Goal: Feedback & Contribution: Leave review/rating

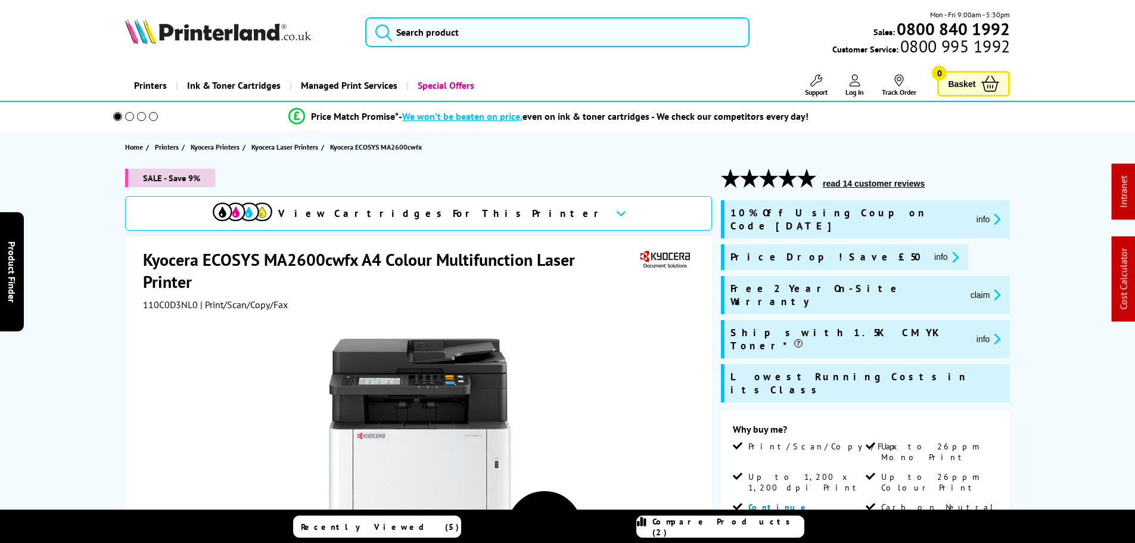
click at [901, 187] on button "read 14 customer reviews" at bounding box center [873, 183] width 109 height 11
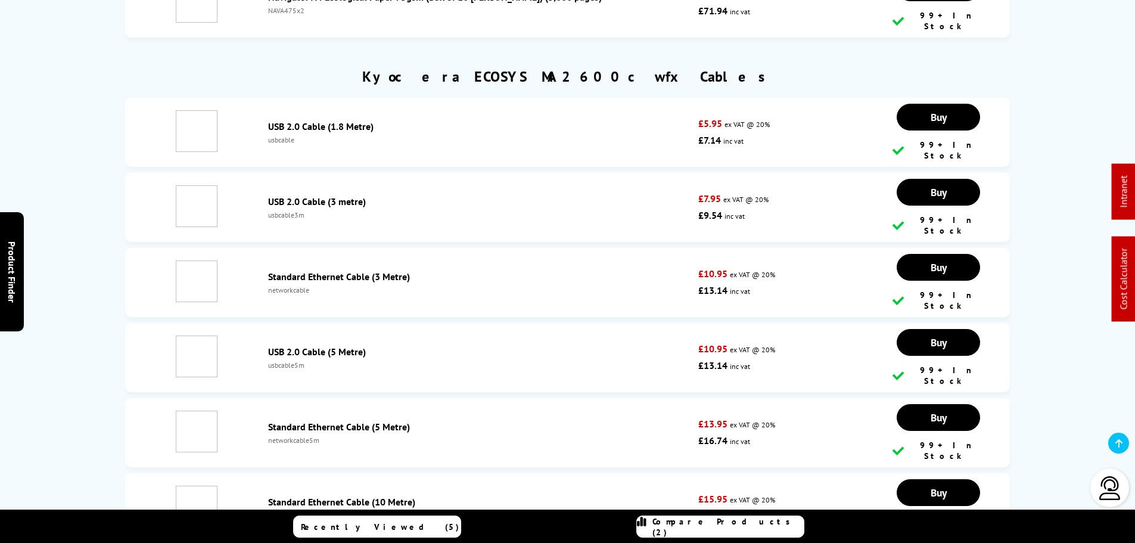
scroll to position [5555, 0]
